Goal: Complete application form

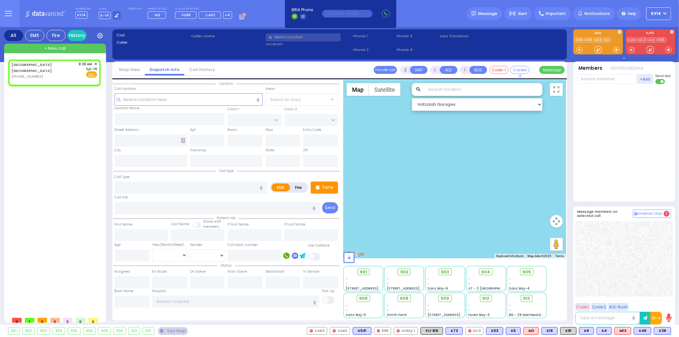
select select
radio input "true"
select select
type input "09:26"
select select "Hatzalah Garages"
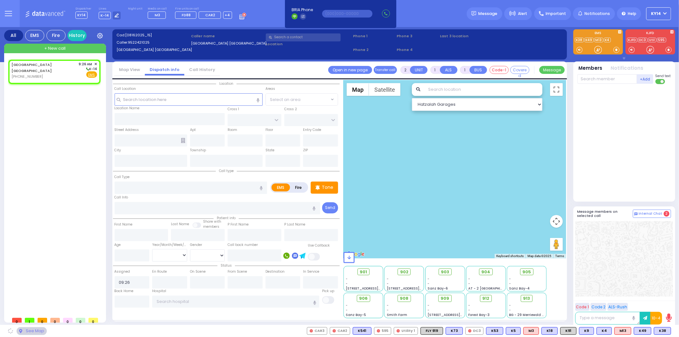
select select
radio input "true"
select select
select select "Hatzalah Garages"
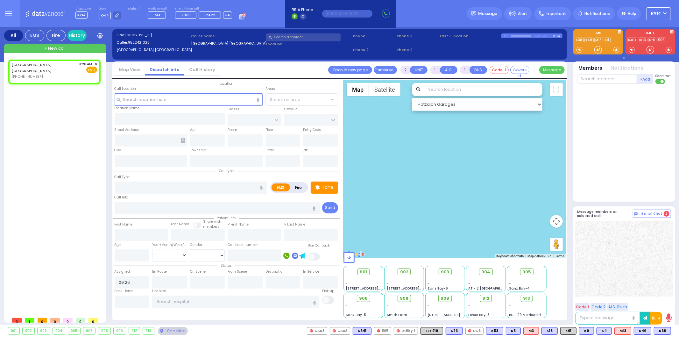
select select
radio input "true"
select select
select select "Hatzalah Garages"
